Goal: Information Seeking & Learning: Learn about a topic

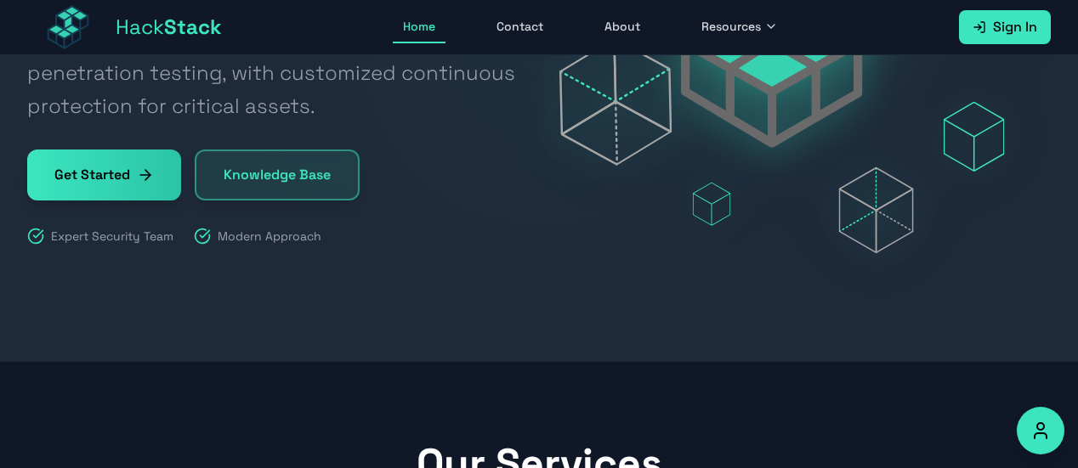
scroll to position [323, 0]
click at [248, 162] on link "Knowledge Base" at bounding box center [277, 175] width 165 height 51
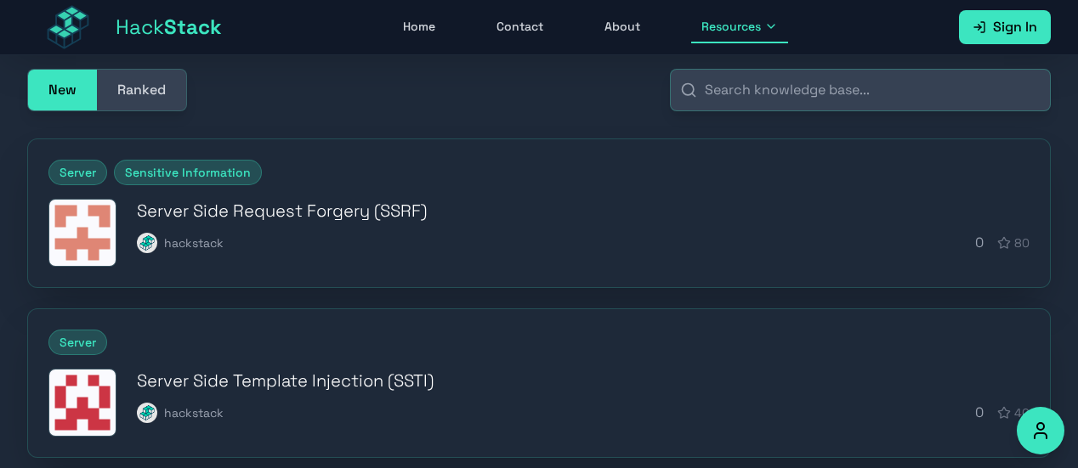
scroll to position [185, 0]
click at [154, 79] on button "Ranked" at bounding box center [141, 89] width 89 height 41
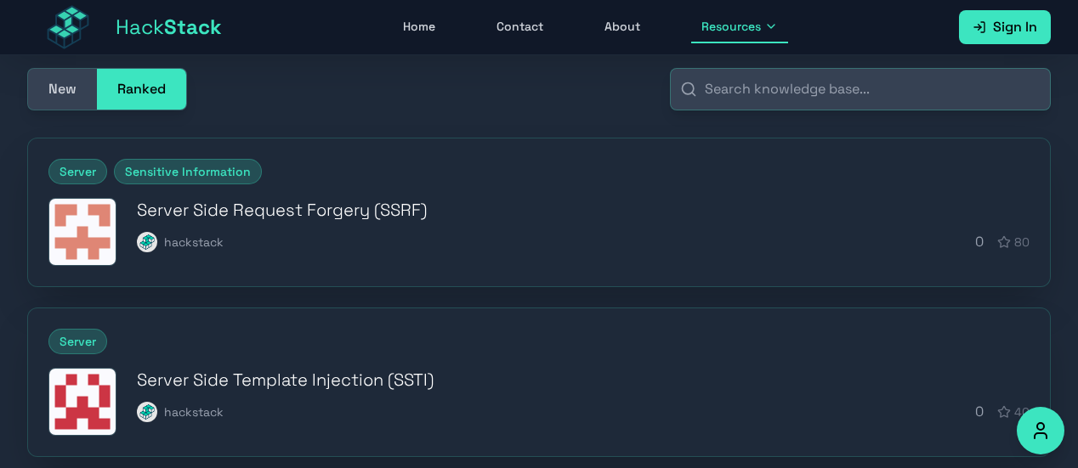
click at [76, 86] on button "New" at bounding box center [62, 89] width 69 height 41
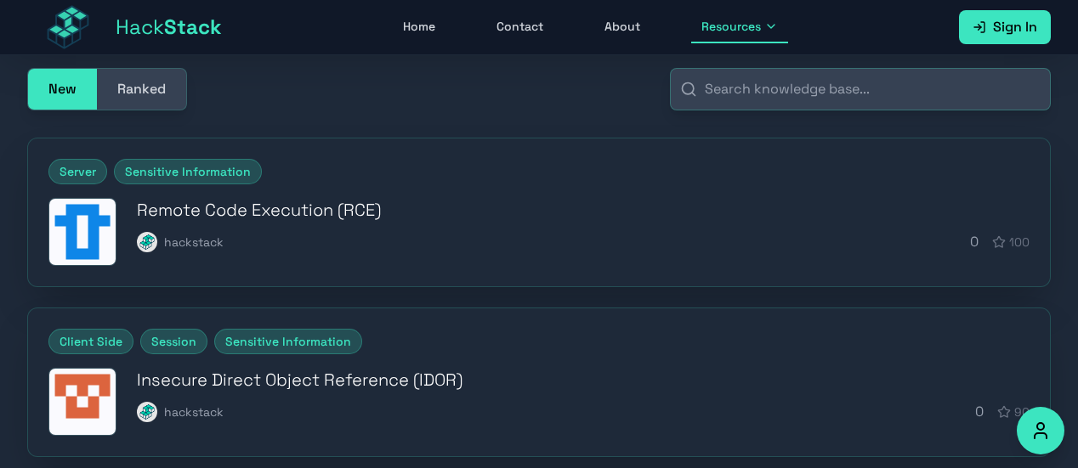
click at [167, 359] on div "Client Side Session Sensitive Information Insecure Direct Object Reference (IDO…" at bounding box center [539, 383] width 1022 height 148
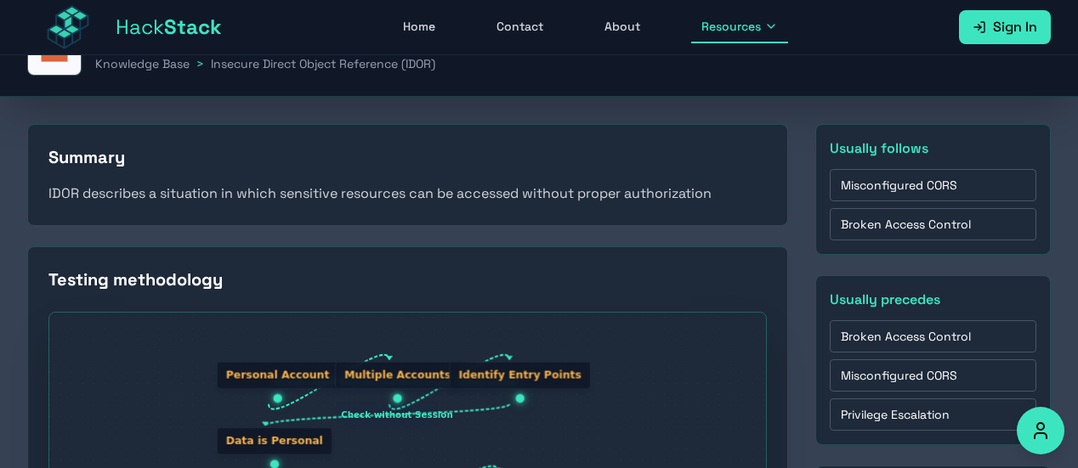
scroll to position [185, 0]
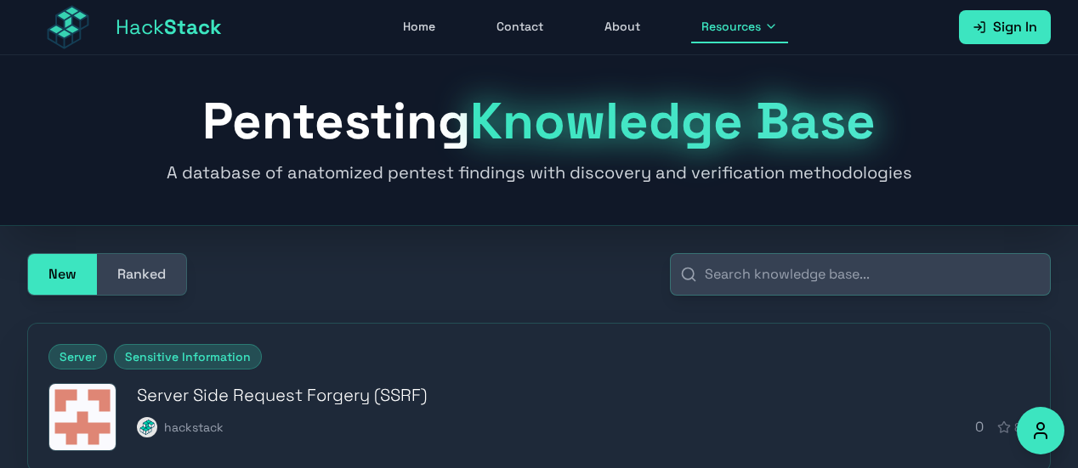
click at [31, 279] on button "New" at bounding box center [62, 274] width 69 height 41
